Goal: Transaction & Acquisition: Purchase product/service

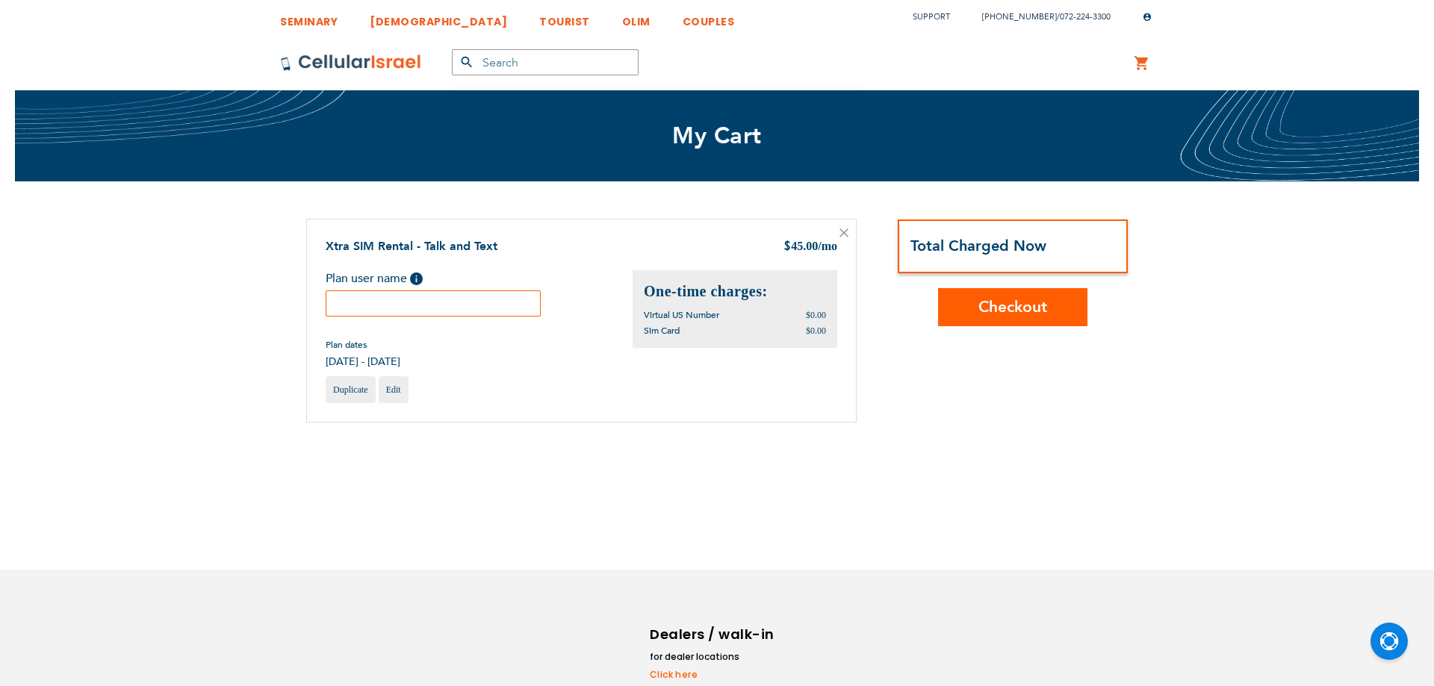
click at [405, 221] on div "Xtra SIM Rental - Talk and Text $ 45.00 /mo Plan user name Help Plan dates $0.0…" at bounding box center [581, 321] width 550 height 205
click at [414, 311] on input "text" at bounding box center [427, 303] width 215 height 26
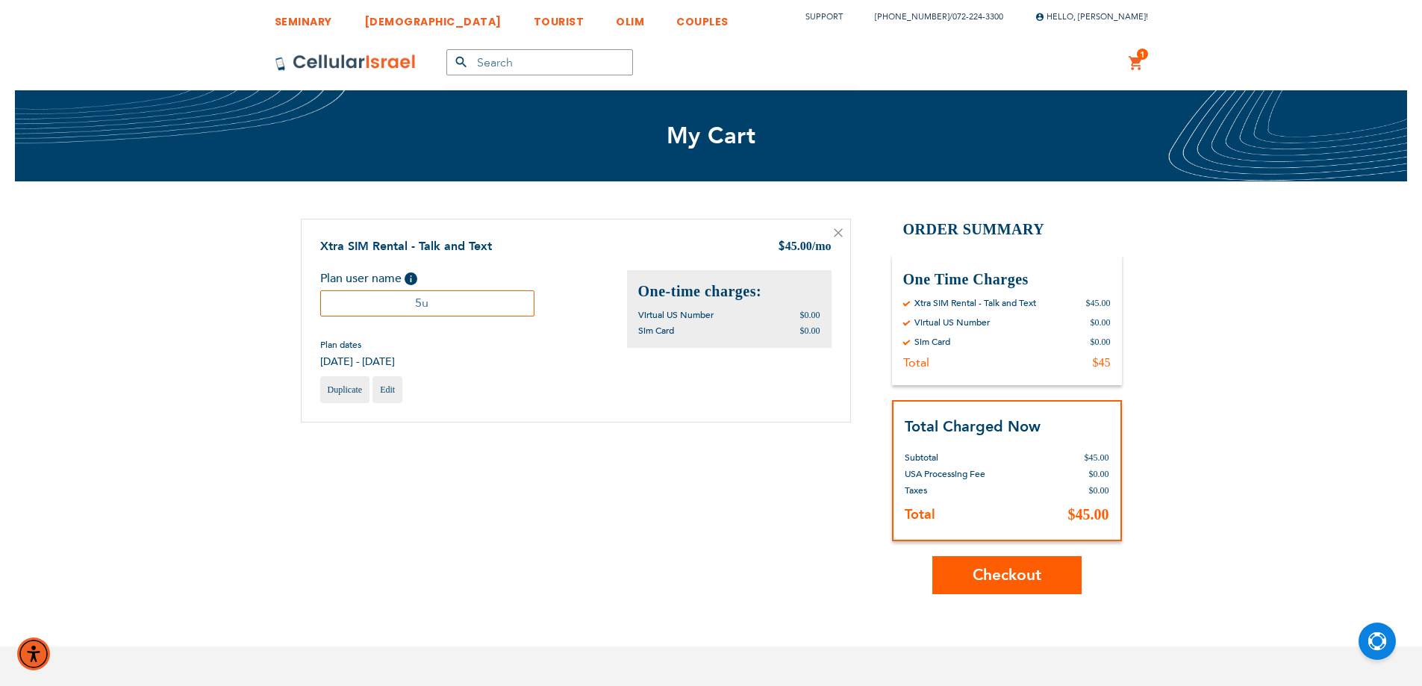
type input "5"
type input "Yehuda Vale"
click at [980, 558] on button "Checkout" at bounding box center [1007, 575] width 149 height 38
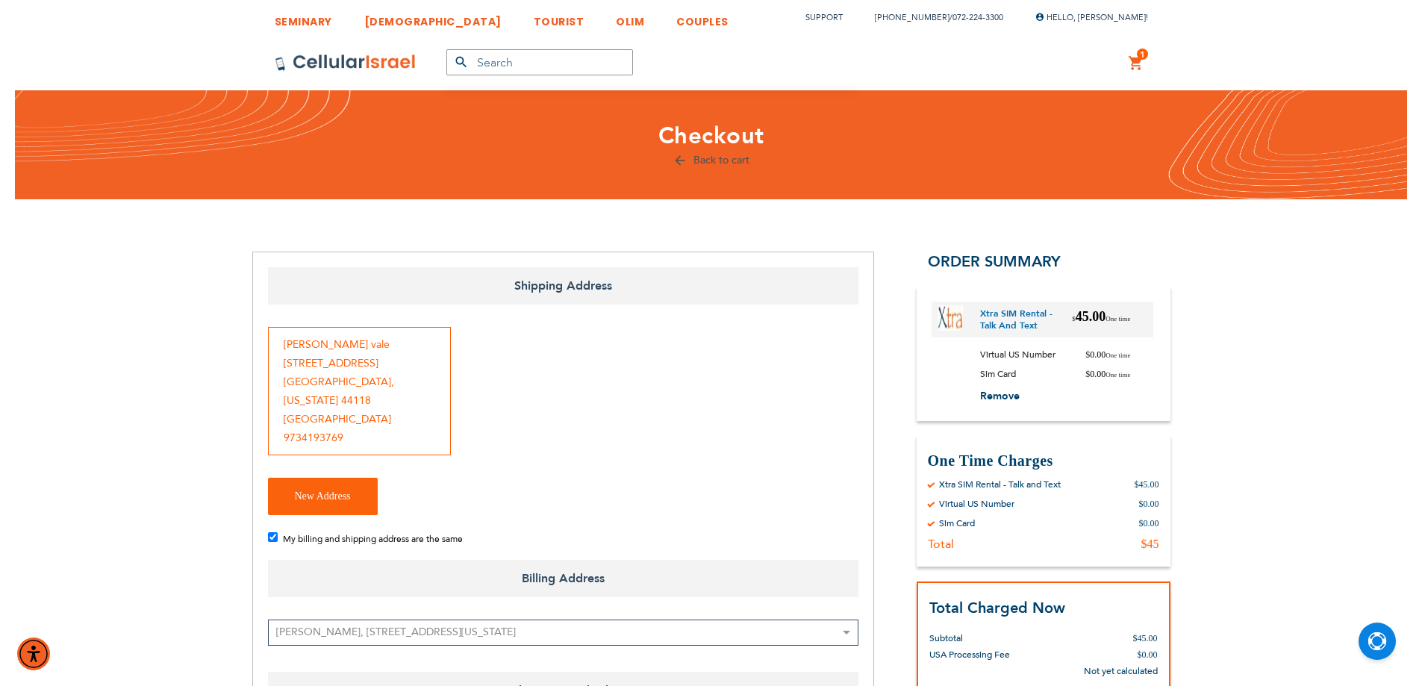
checkbox input "true"
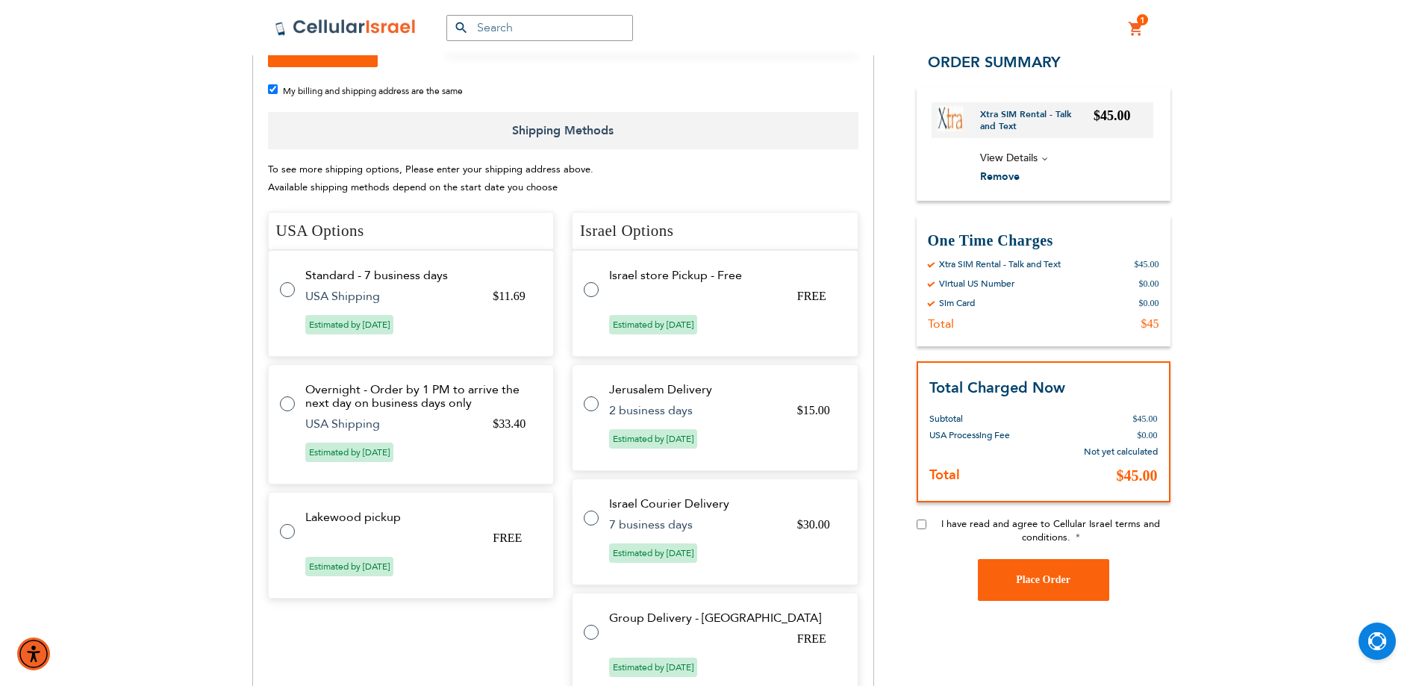
scroll to position [498, 0]
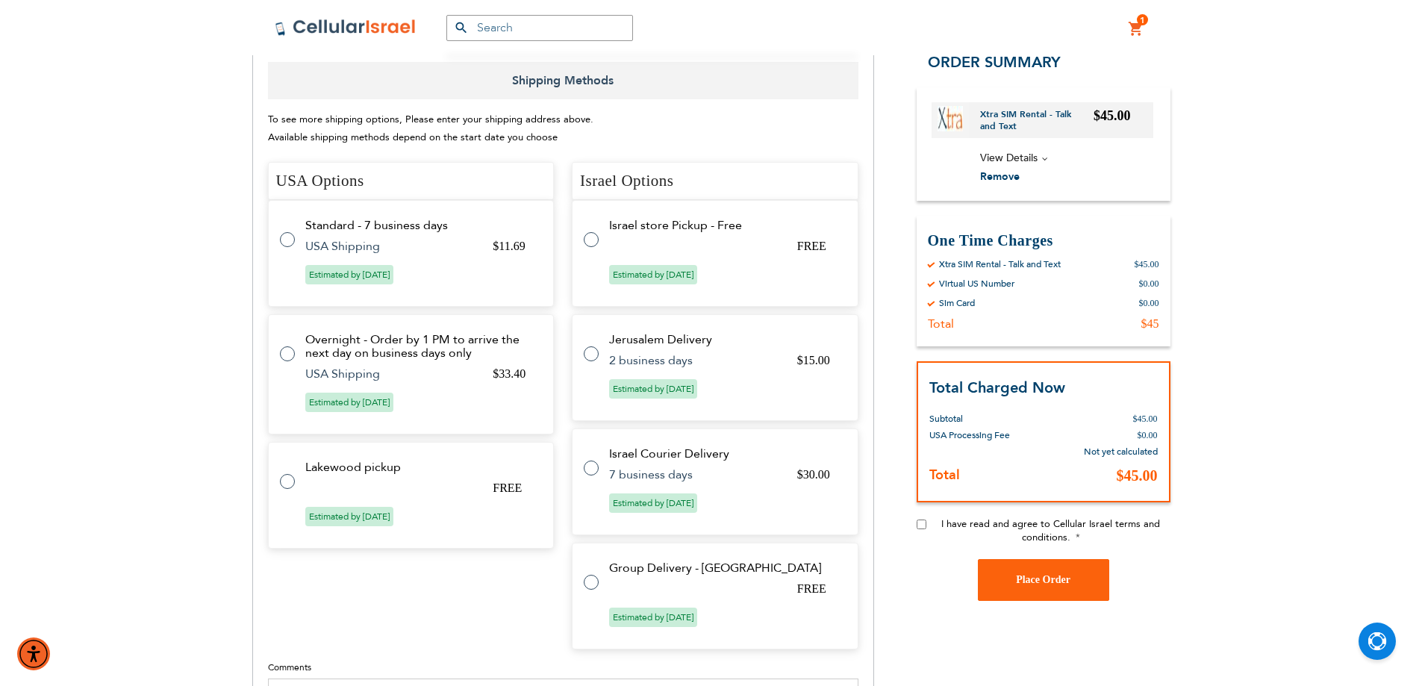
click at [278, 240] on tr "Standard - 7 business days $11.69 USA Shipping Estimated by [DATE]" at bounding box center [411, 253] width 287 height 107
radio input "true"
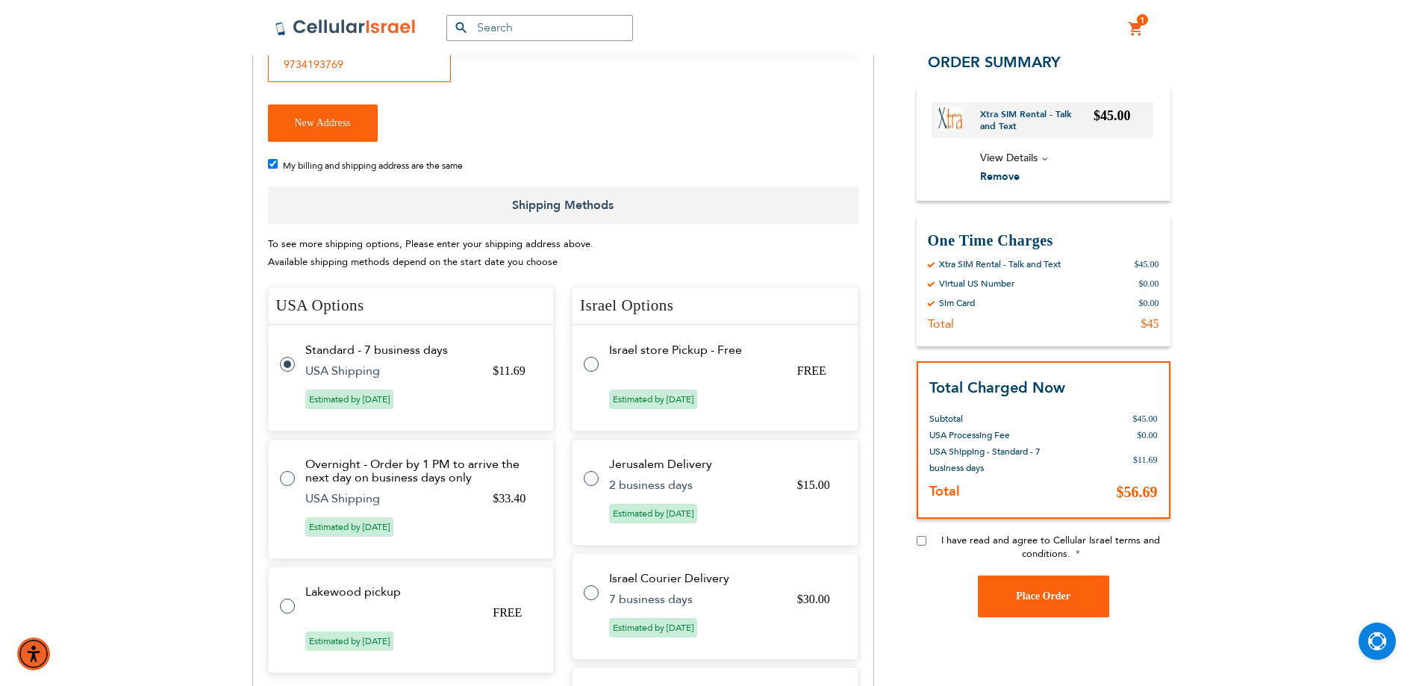
scroll to position [249, 0]
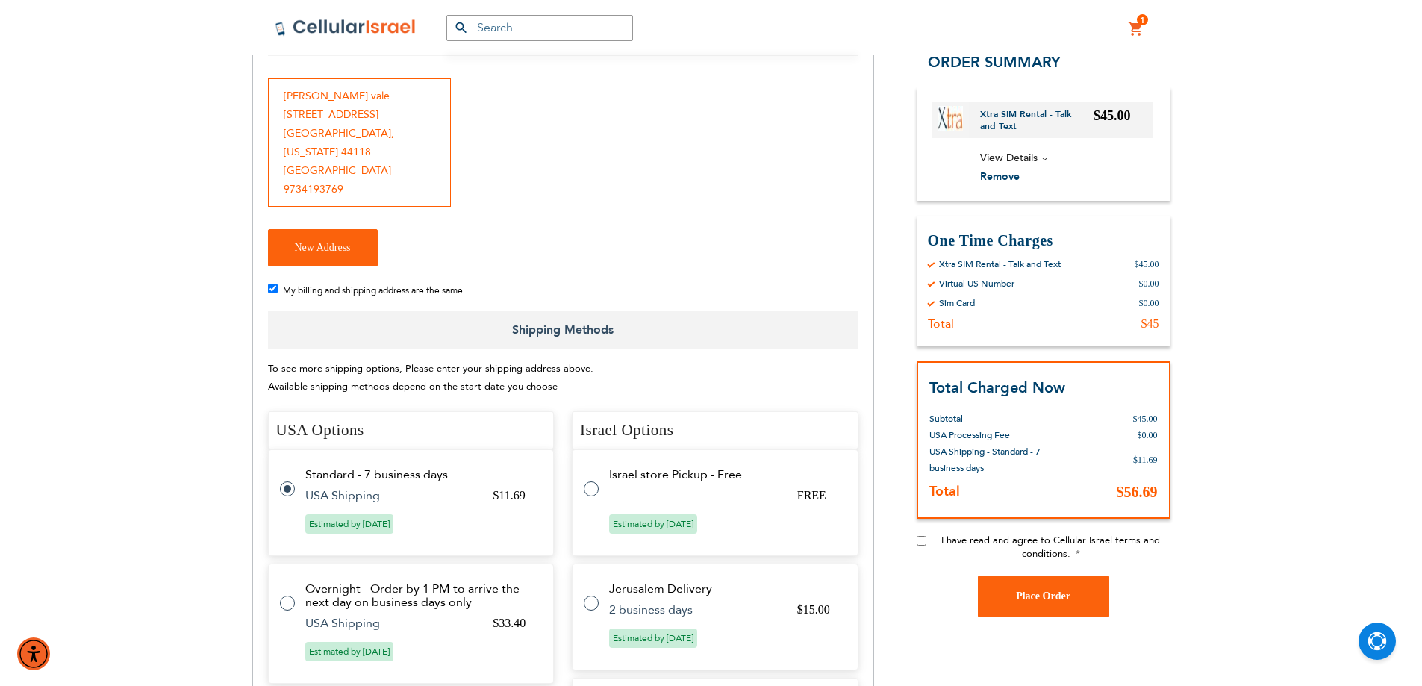
click at [318, 192] on div "[PERSON_NAME] [STREET_ADDRESS][US_STATE] 9734193769" at bounding box center [359, 142] width 183 height 128
copy div "9734193769"
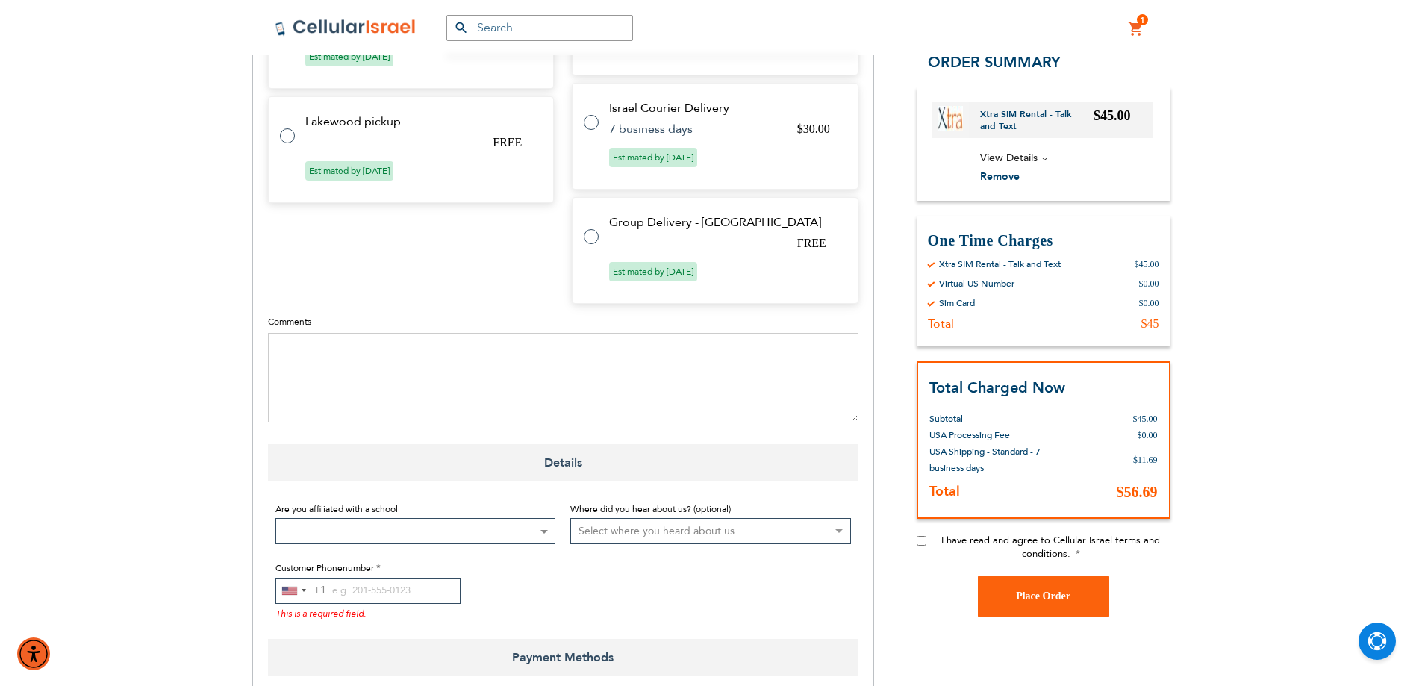
scroll to position [871, 0]
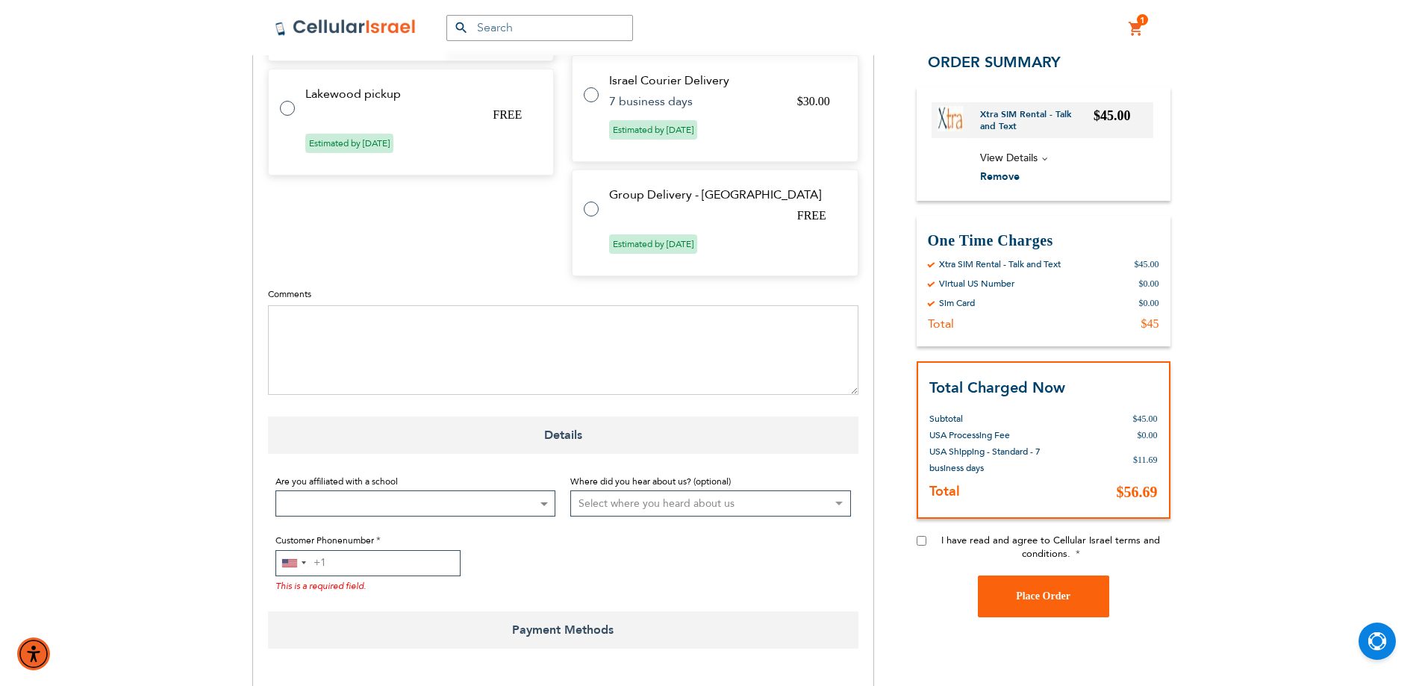
click at [421, 561] on input "Customer Phonenumber" at bounding box center [368, 563] width 185 height 26
paste input "9734193769"
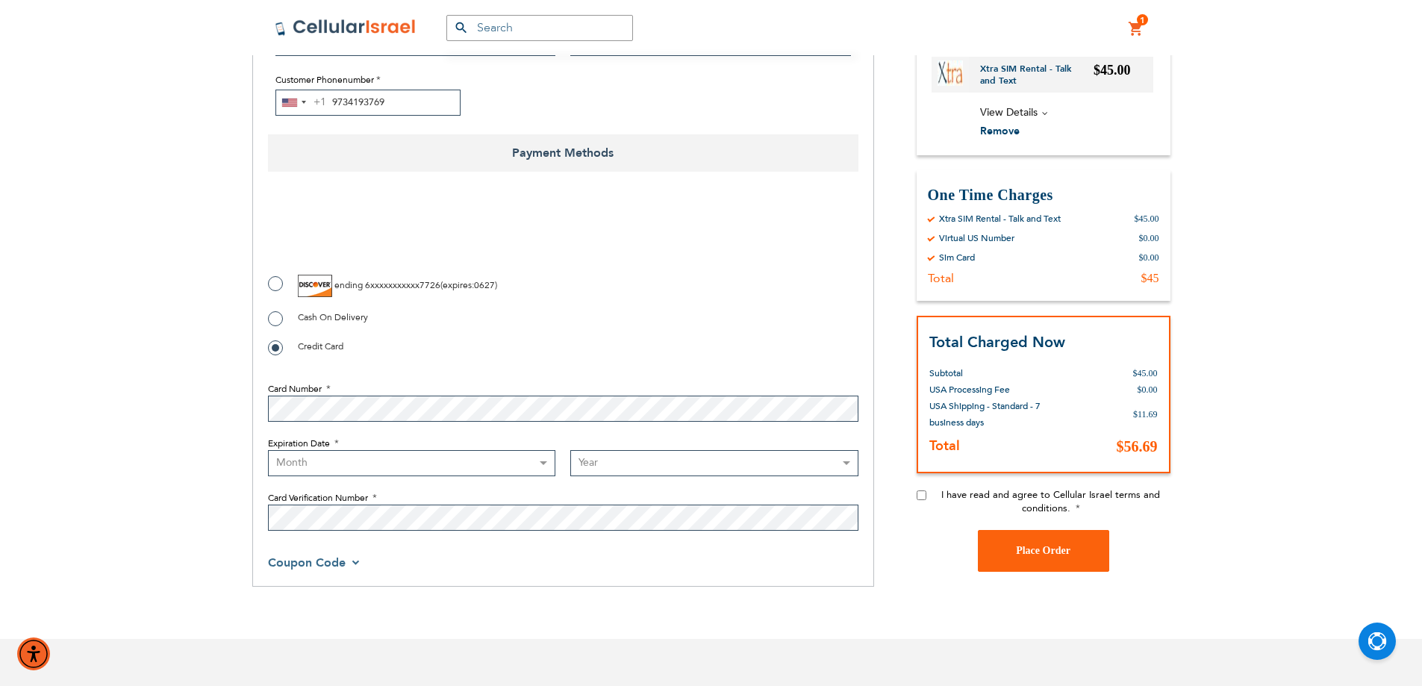
scroll to position [1369, 0]
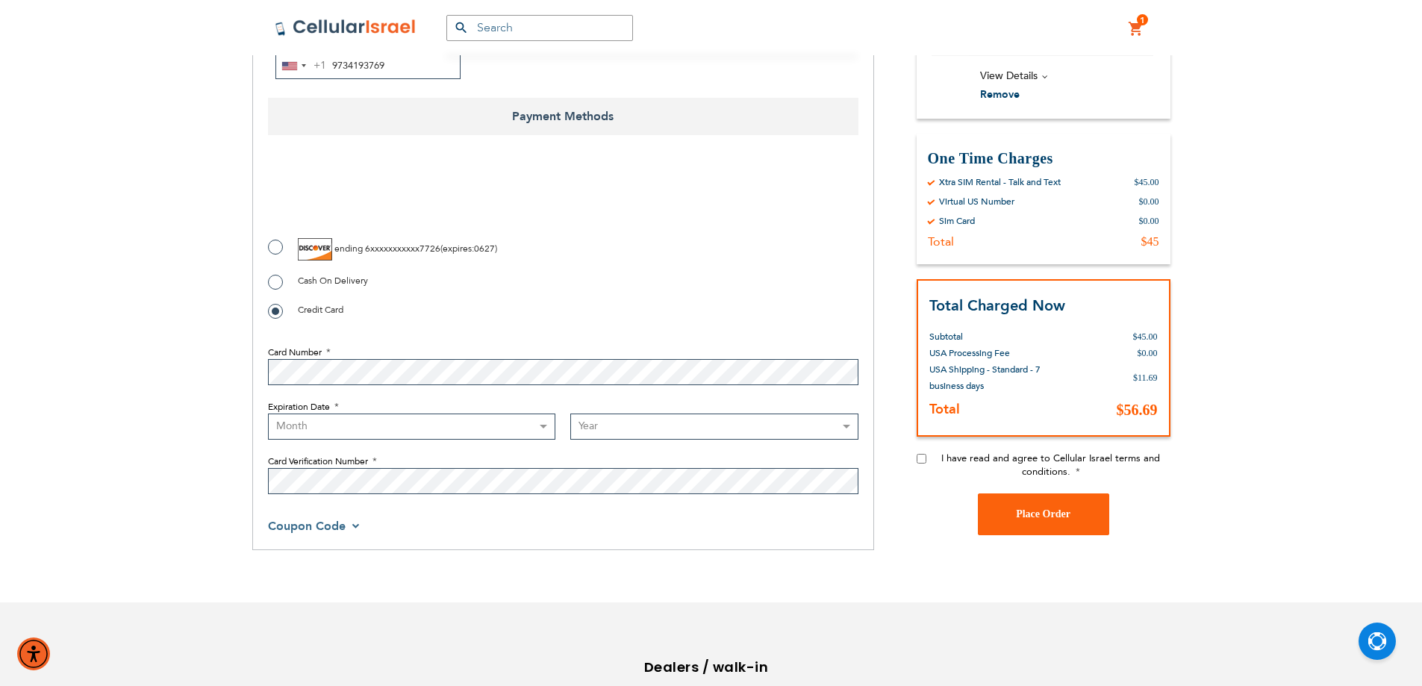
type input "9734193769"
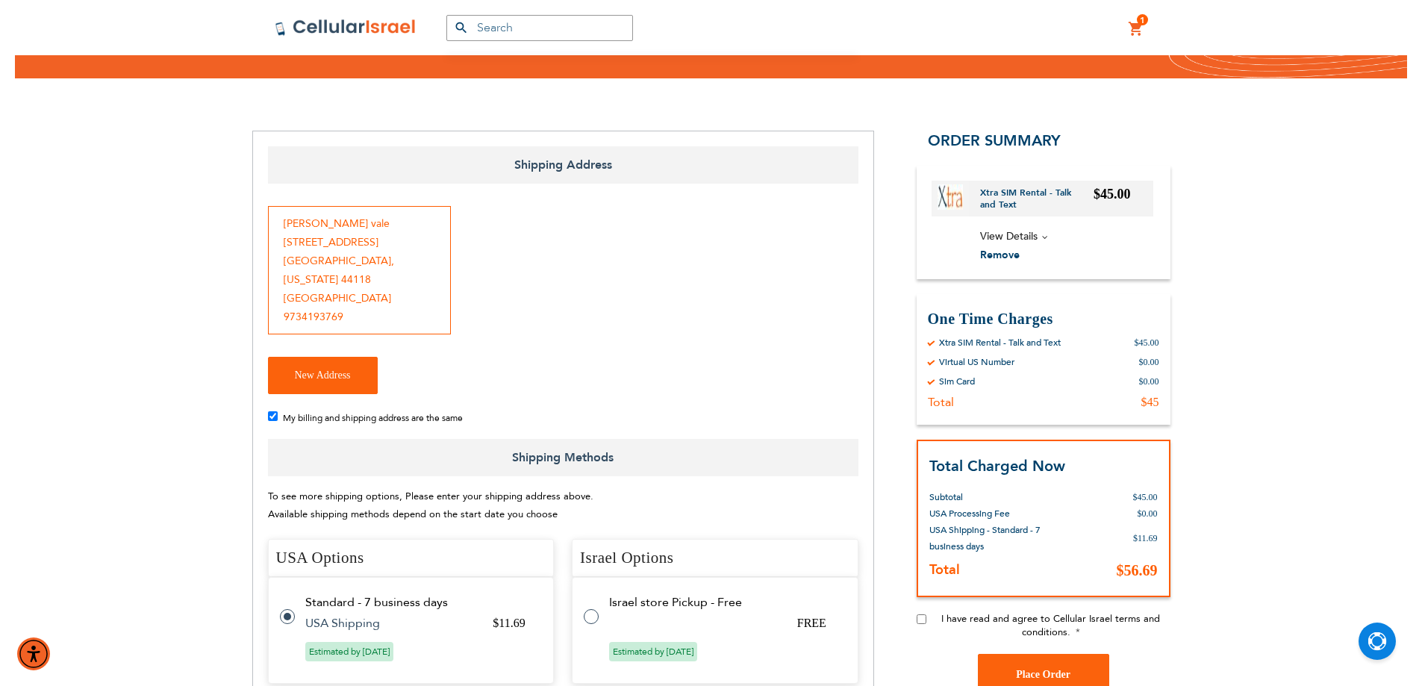
scroll to position [0, 0]
